Goal: Communication & Community: Answer question/provide support

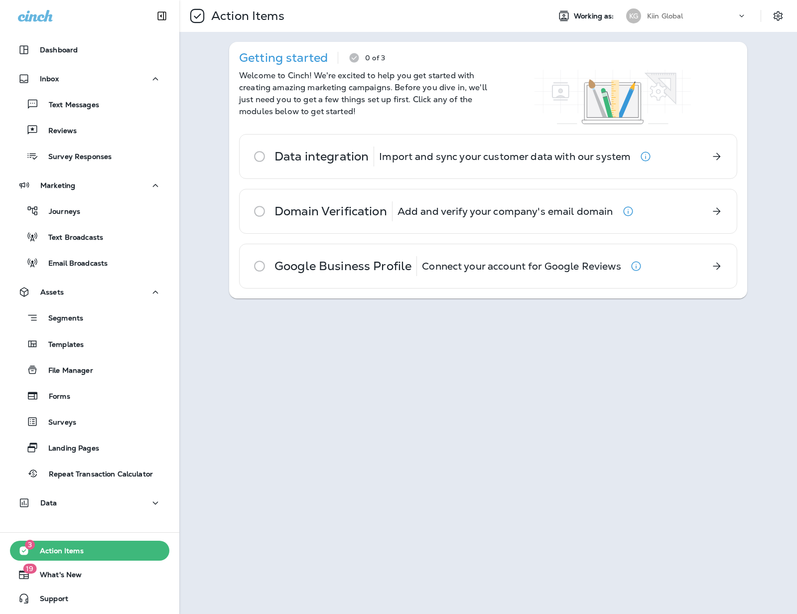
click at [415, 337] on div "Action Items Working as: KG Kiin Global Getting started 0 of 3 Welcome to Cinch…" at bounding box center [488, 307] width 618 height 614
click at [451, 413] on div "Action Items Working as: KG Kiin Global Getting started 0 of 3 Welcome to Cinch…" at bounding box center [488, 307] width 618 height 614
click at [365, 416] on div "Action Items Working as: KG Kiin Global Getting started 0 of 3 Welcome to Cinch…" at bounding box center [488, 307] width 618 height 614
click at [74, 106] on p "Text Messages" at bounding box center [69, 105] width 60 height 9
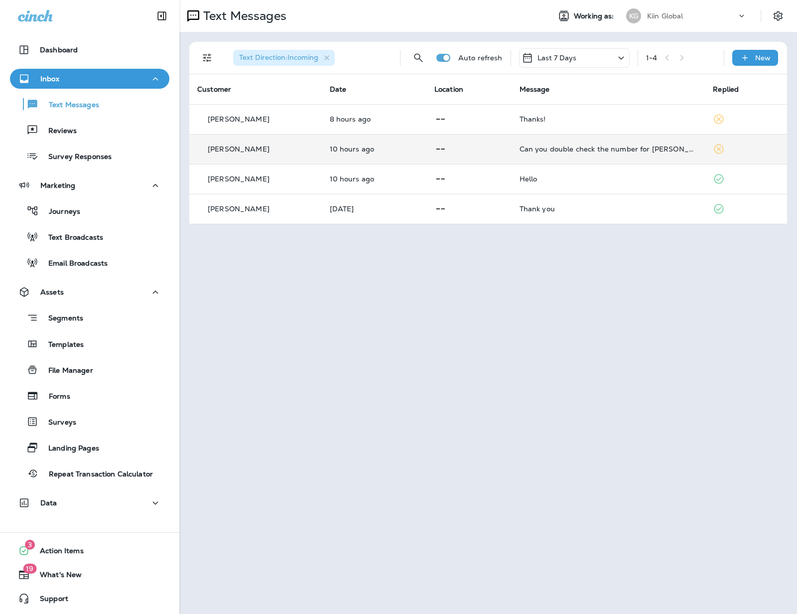
click at [227, 147] on p "[PERSON_NAME]" at bounding box center [239, 149] width 62 height 8
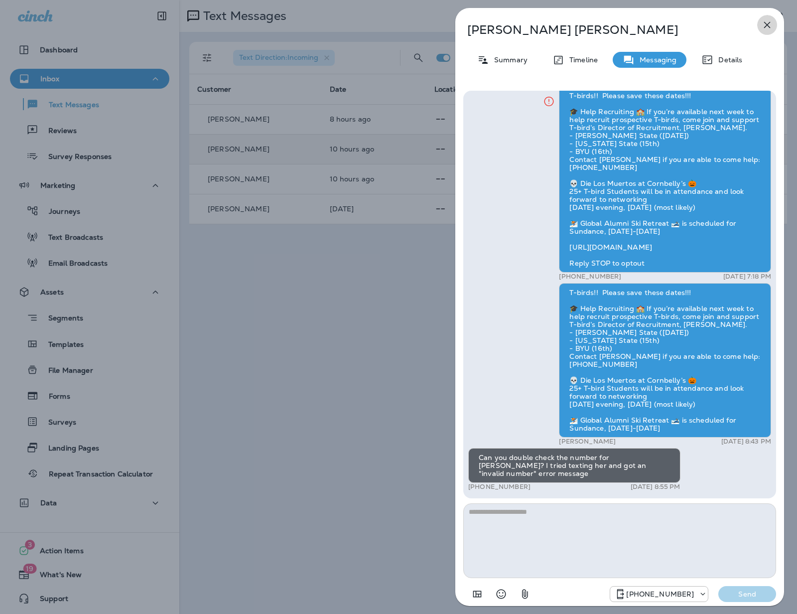
click at [766, 26] on icon "button" at bounding box center [767, 25] width 6 height 6
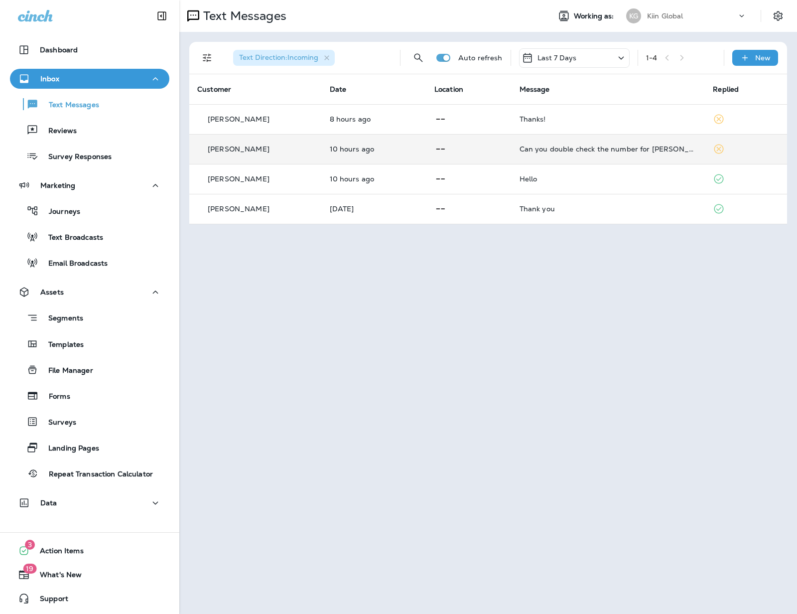
click at [474, 147] on p at bounding box center [469, 149] width 69 height 12
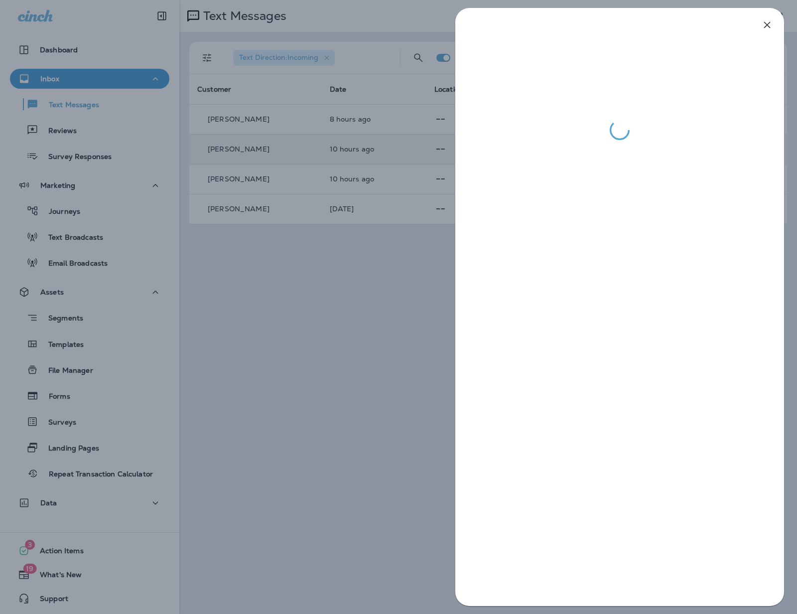
click at [325, 367] on div at bounding box center [398, 307] width 797 height 614
